Goal: Find specific page/section: Find specific page/section

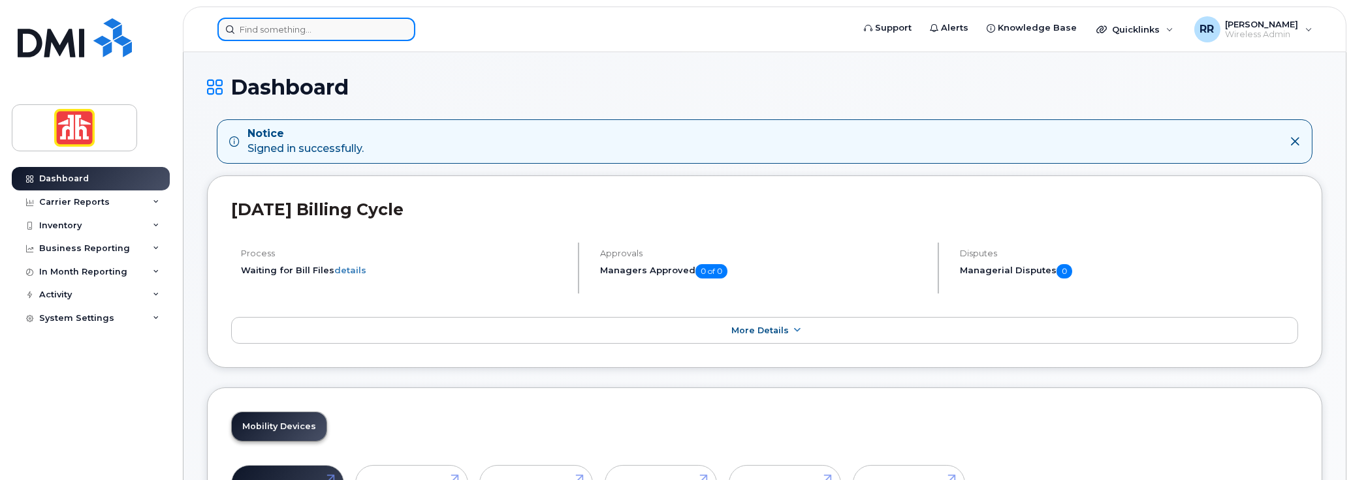
click at [269, 33] on input at bounding box center [316, 30] width 198 height 24
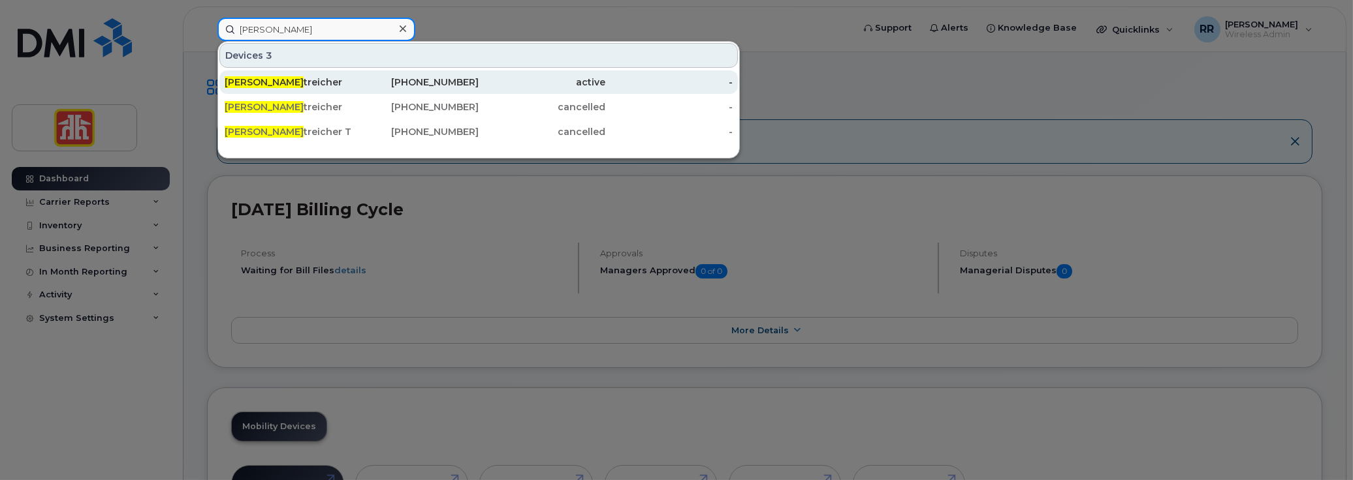
type input "trevor s"
click at [286, 80] on div "Trevor S treicher" at bounding box center [288, 82] width 127 height 13
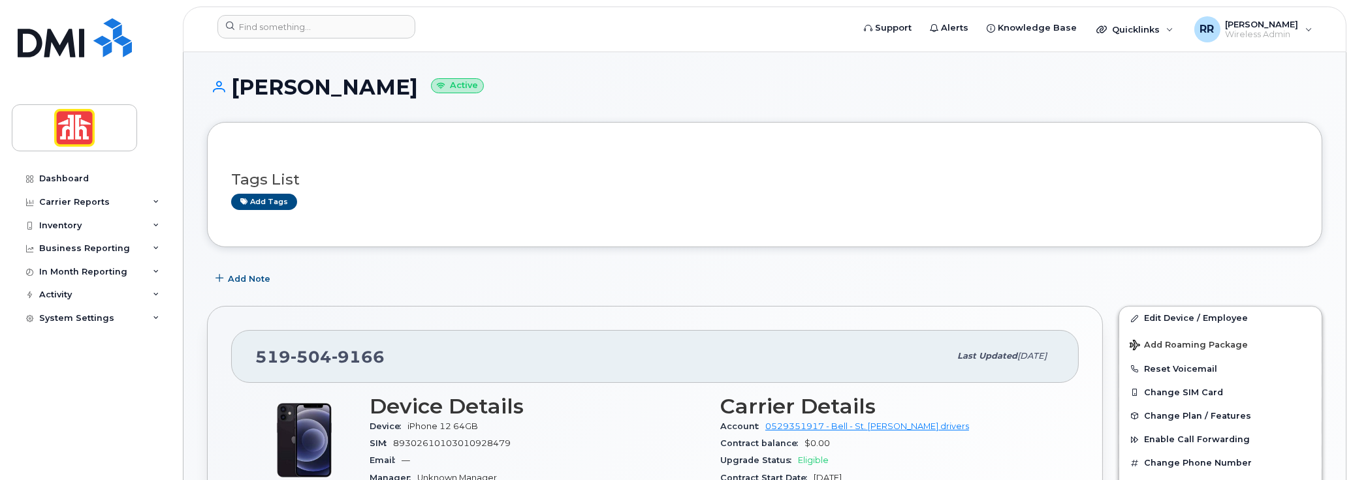
scroll to position [65, 0]
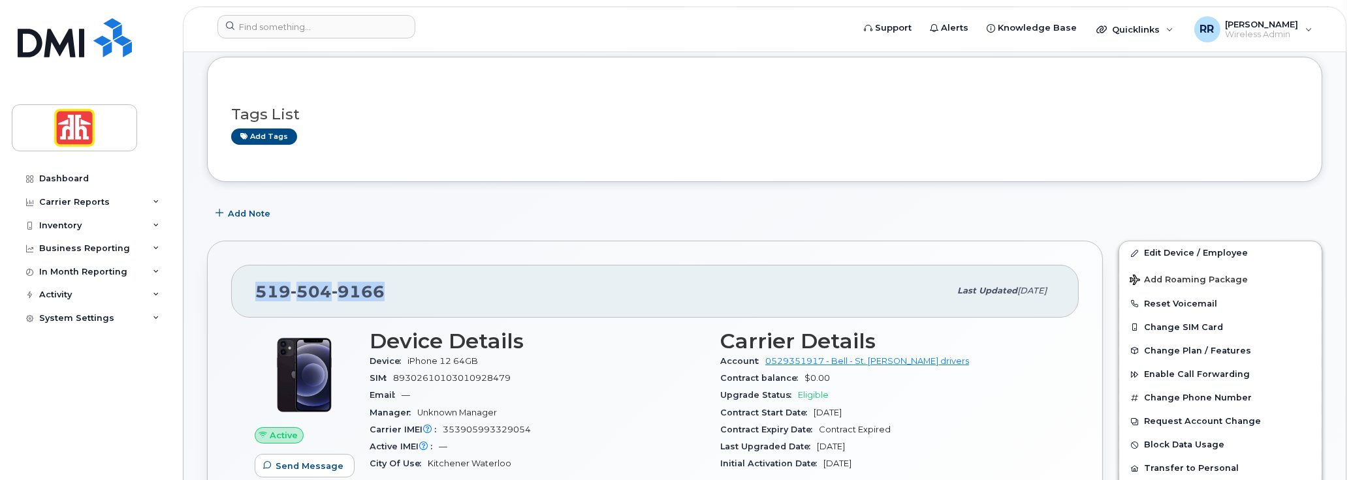
drag, startPoint x: 259, startPoint y: 287, endPoint x: 382, endPoint y: 285, distance: 122.7
click at [382, 285] on div "519 504 9166" at bounding box center [602, 290] width 694 height 27
copy span "519 504 9166"
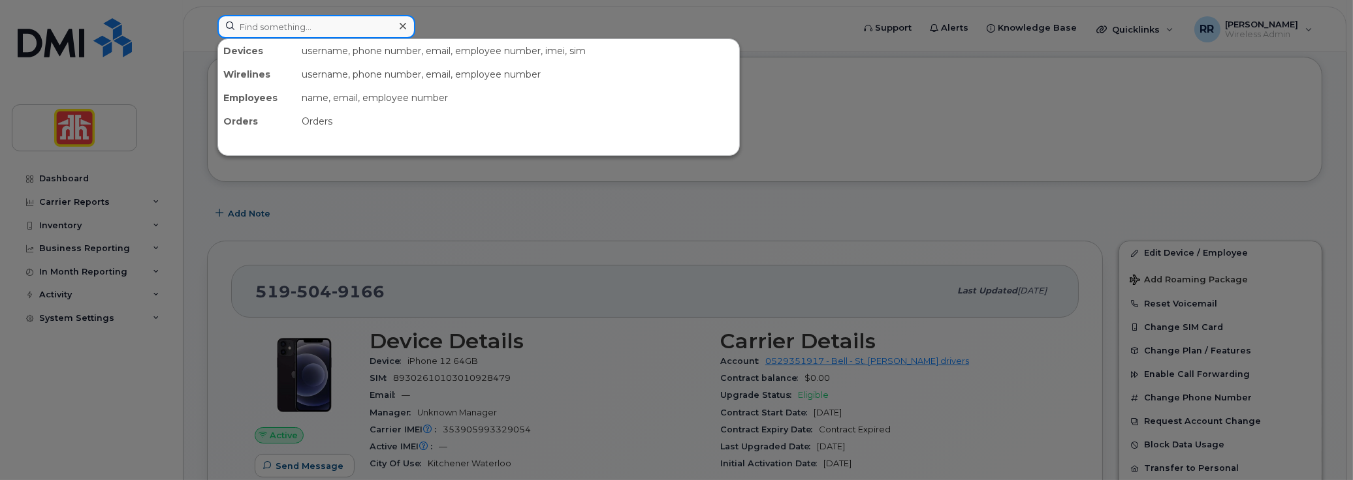
click at [326, 31] on input at bounding box center [316, 27] width 198 height 24
paste input "226-332-4348"
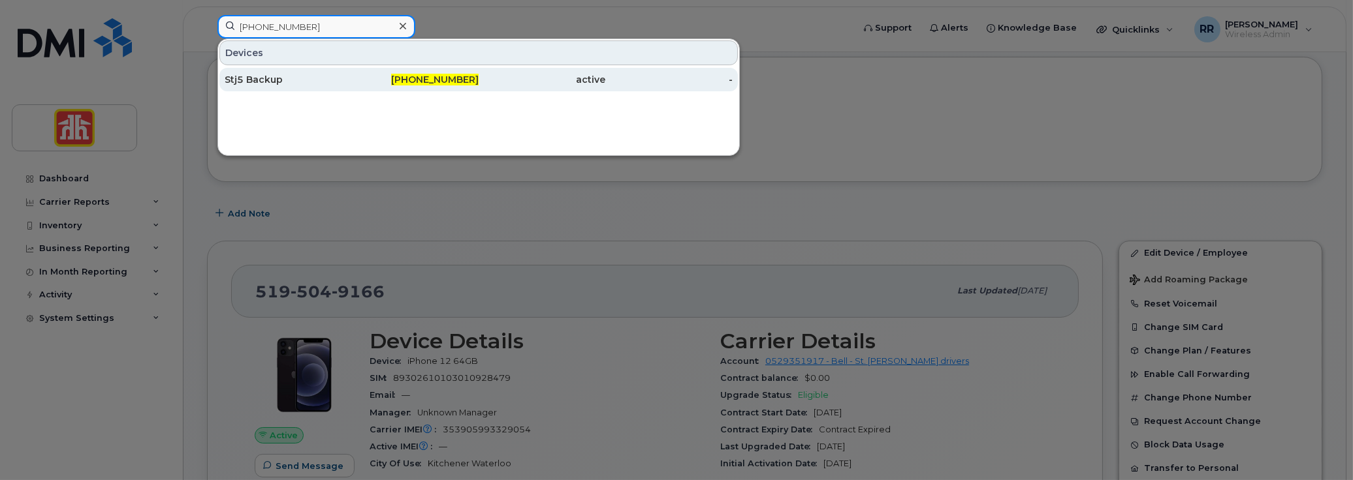
type input "226-332-4348"
click at [295, 80] on div "Stj5 Backup" at bounding box center [288, 79] width 127 height 13
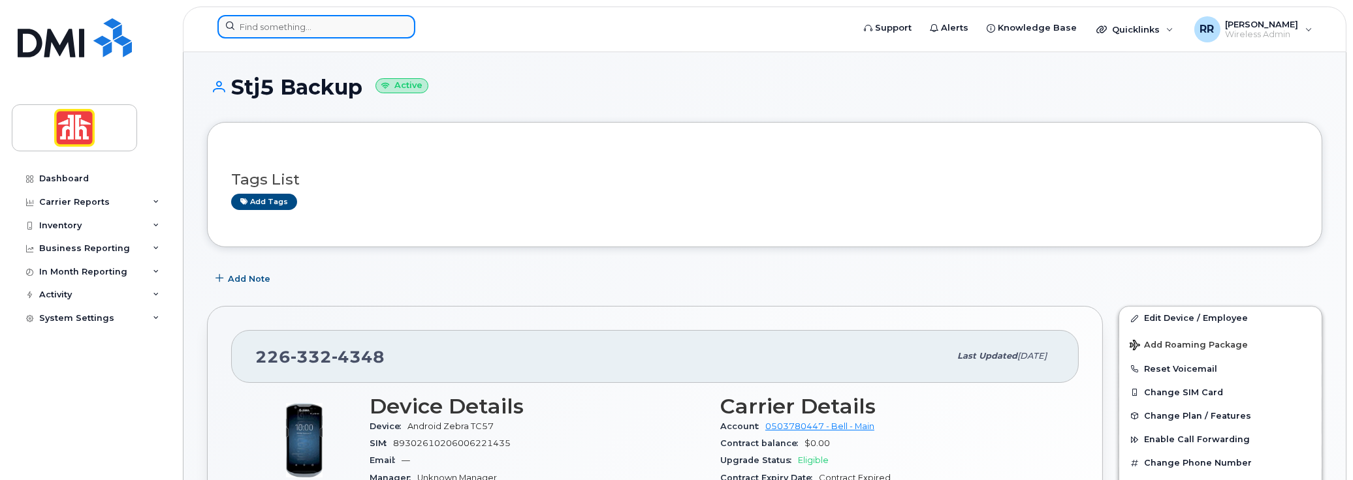
click at [311, 26] on input at bounding box center [316, 27] width 198 height 24
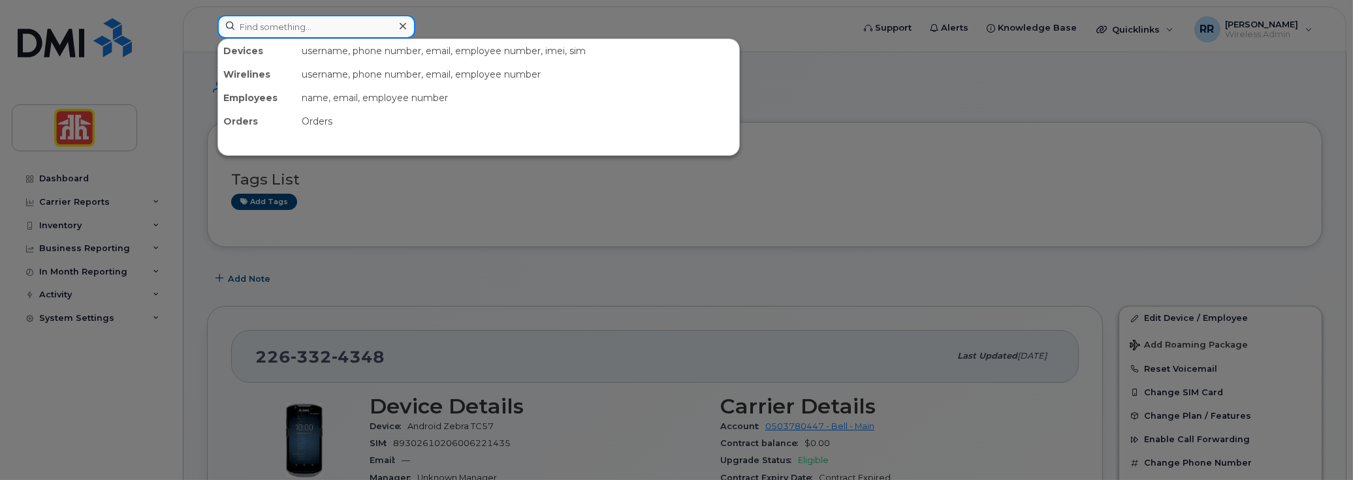
paste input "226-387-7817"
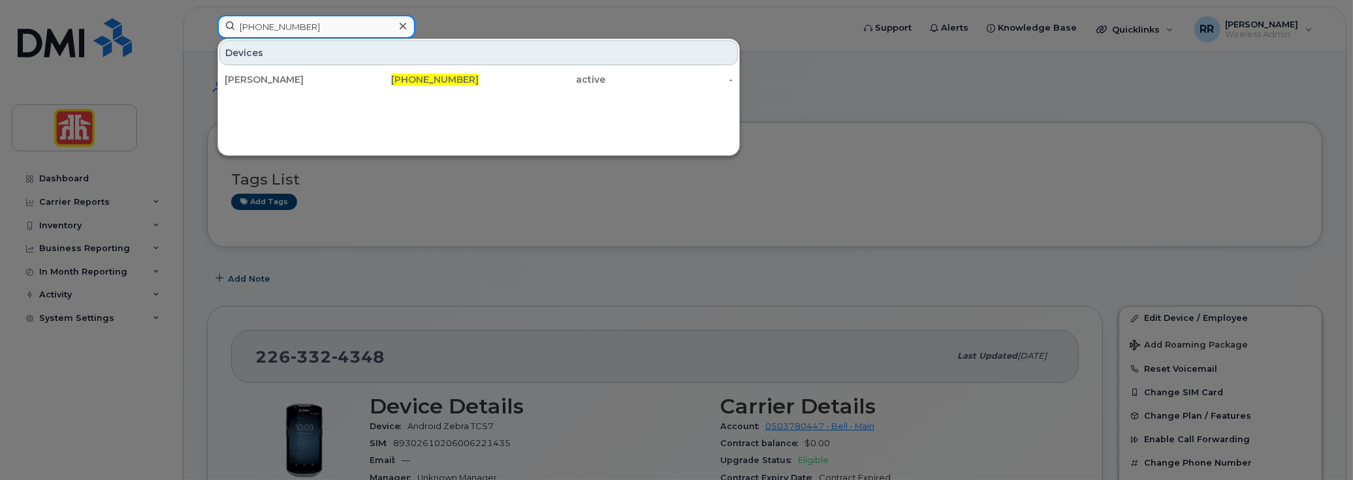
type input "226-387-7817"
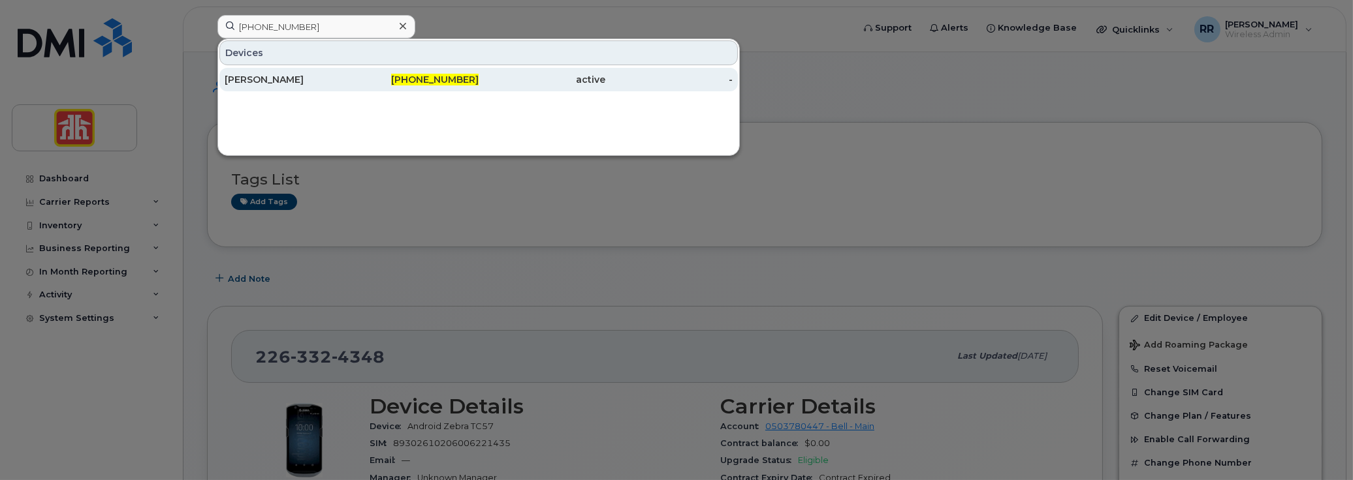
drag, startPoint x: 334, startPoint y: 38, endPoint x: 329, endPoint y: 78, distance: 40.8
click at [329, 78] on div "[PERSON_NAME]" at bounding box center [288, 79] width 127 height 13
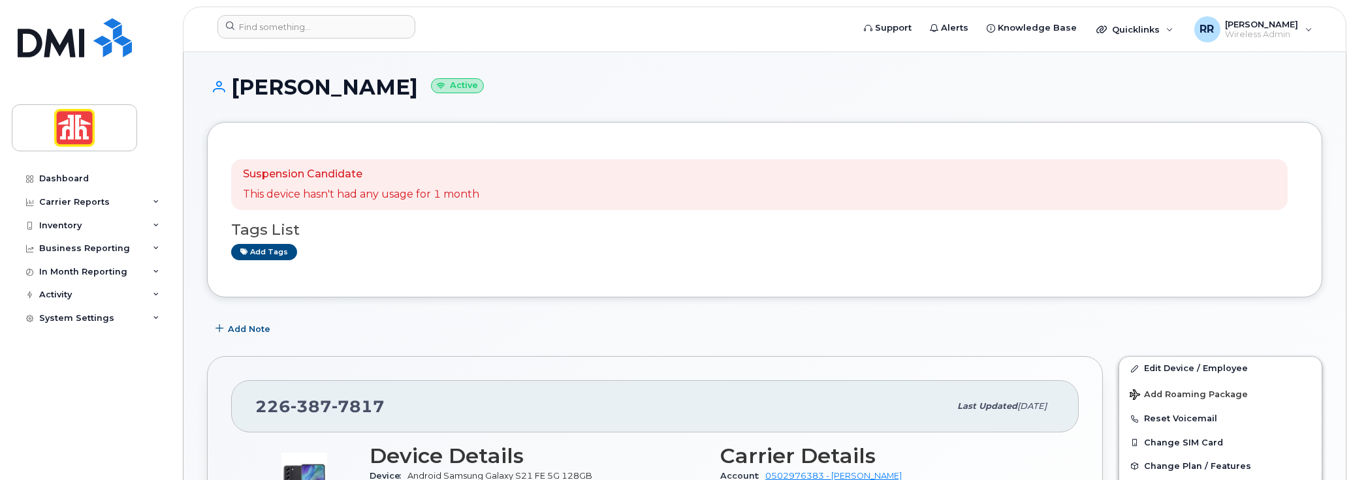
scroll to position [131, 0]
